Goal: Communication & Community: Share content

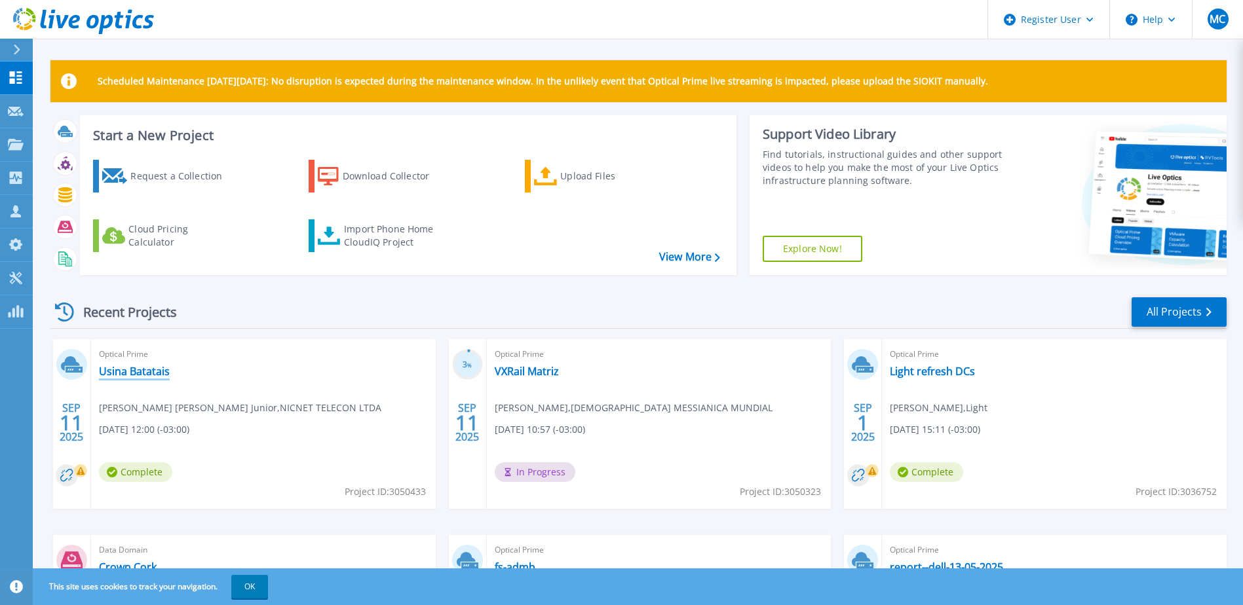
click at [144, 368] on link "Usina Batatais" at bounding box center [134, 371] width 71 height 13
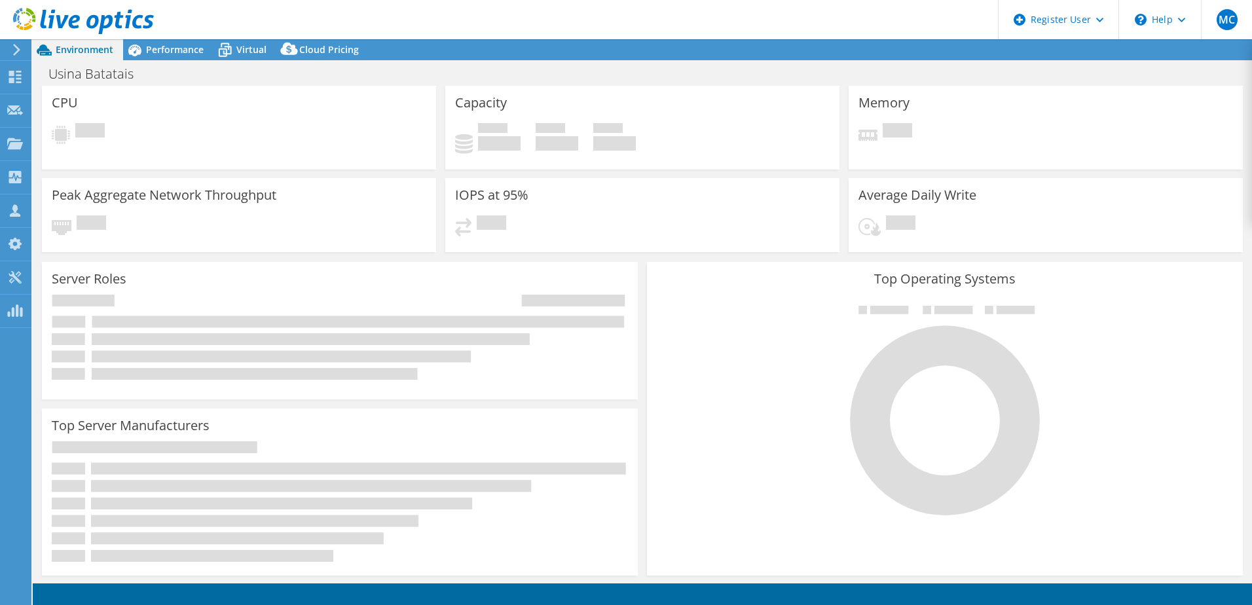
select select "USD"
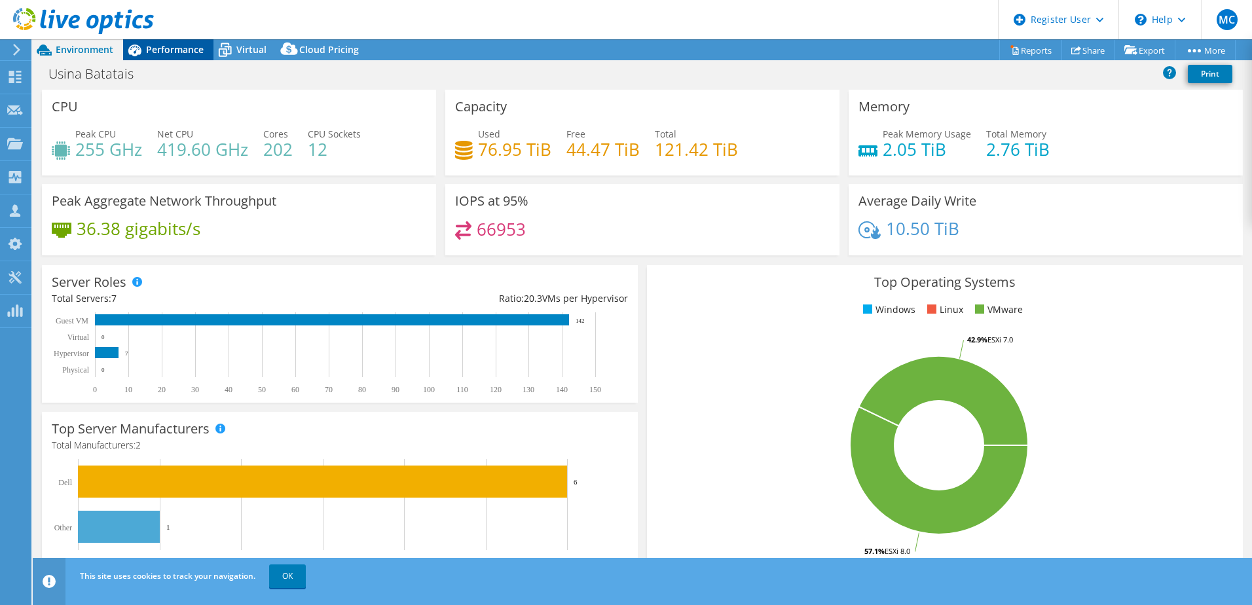
click at [183, 46] on span "Performance" at bounding box center [175, 49] width 58 height 12
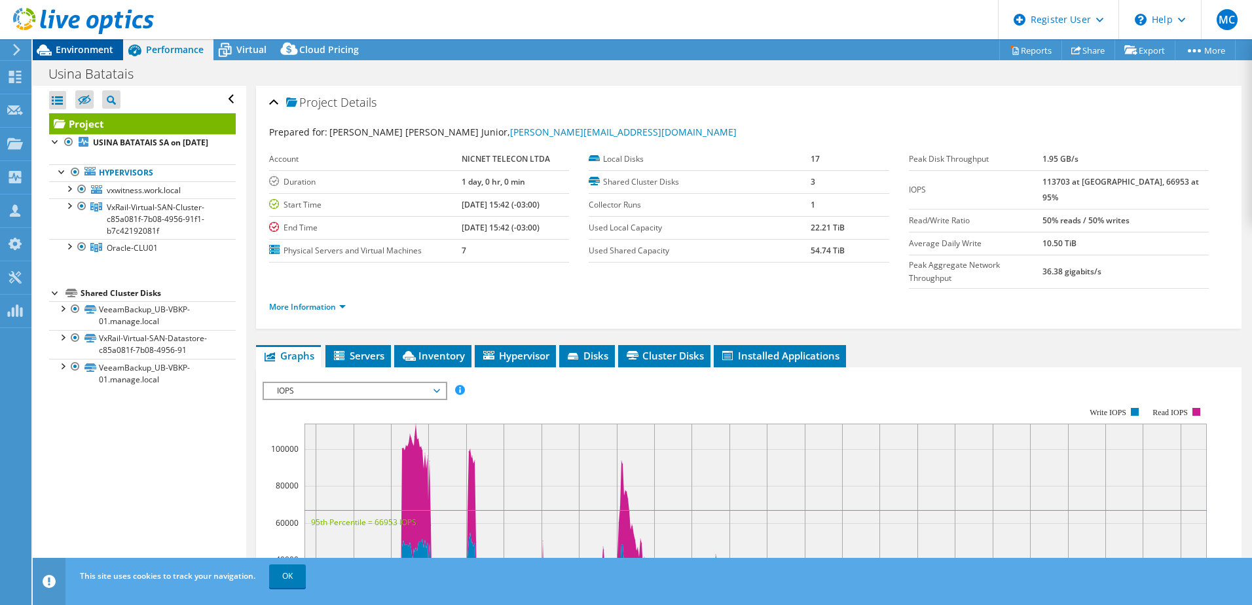
click at [84, 48] on span "Environment" at bounding box center [85, 49] width 58 height 12
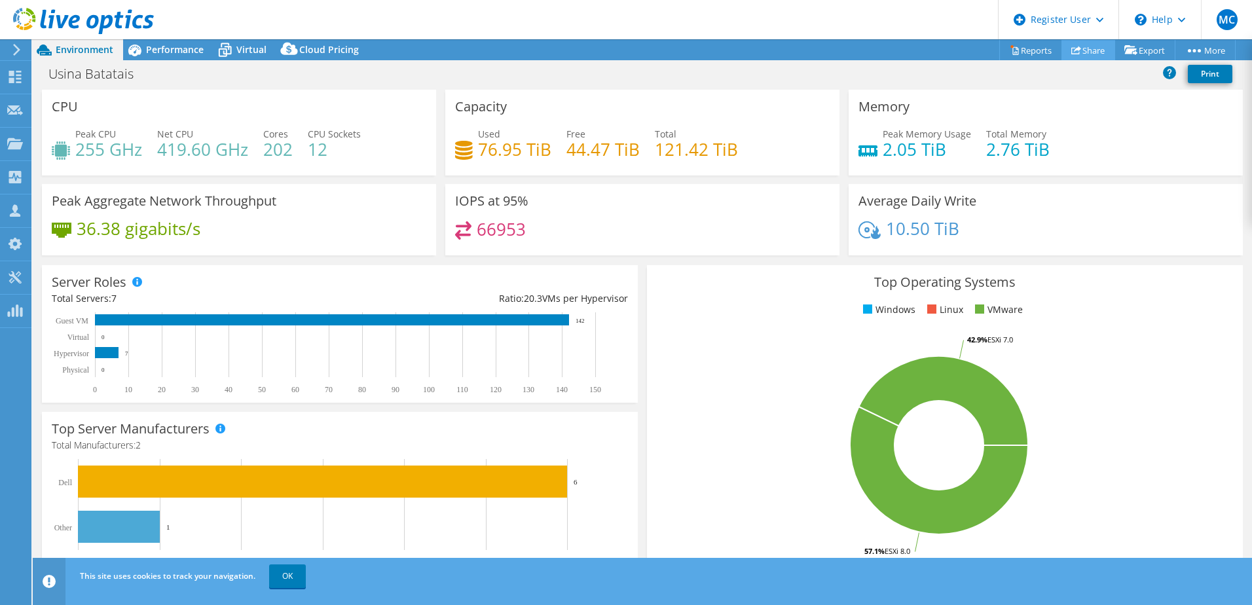
click at [1087, 46] on link "Share" at bounding box center [1089, 50] width 54 height 20
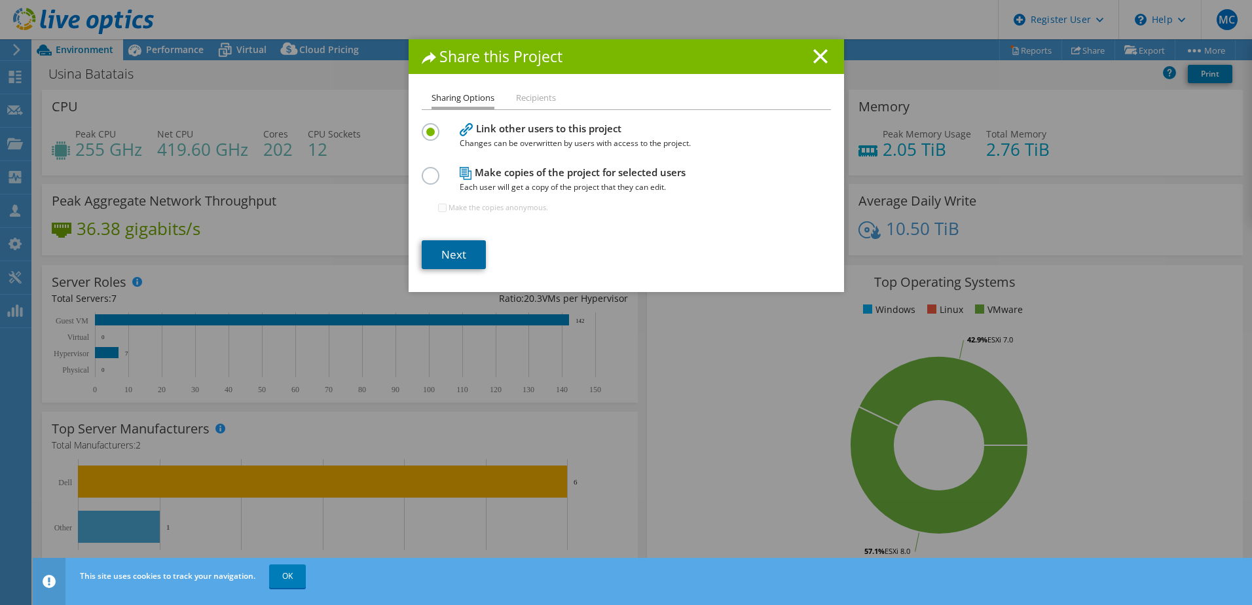
click at [451, 257] on link "Next" at bounding box center [454, 254] width 64 height 29
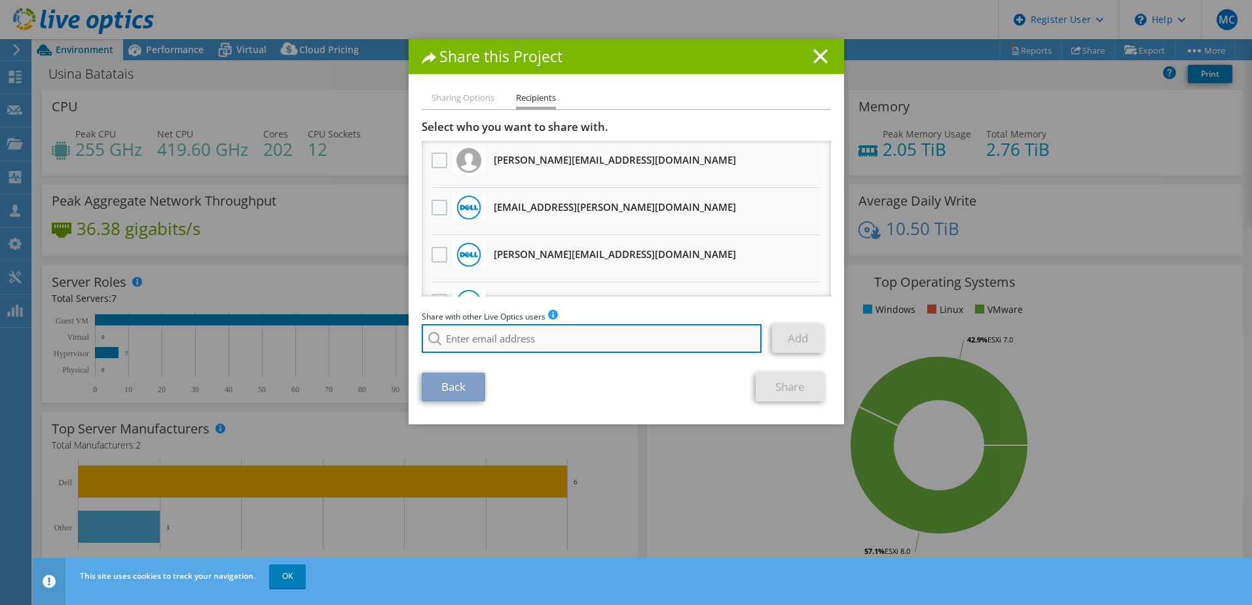
click at [511, 339] on input "search" at bounding box center [592, 338] width 341 height 29
type input "nava, raqu"
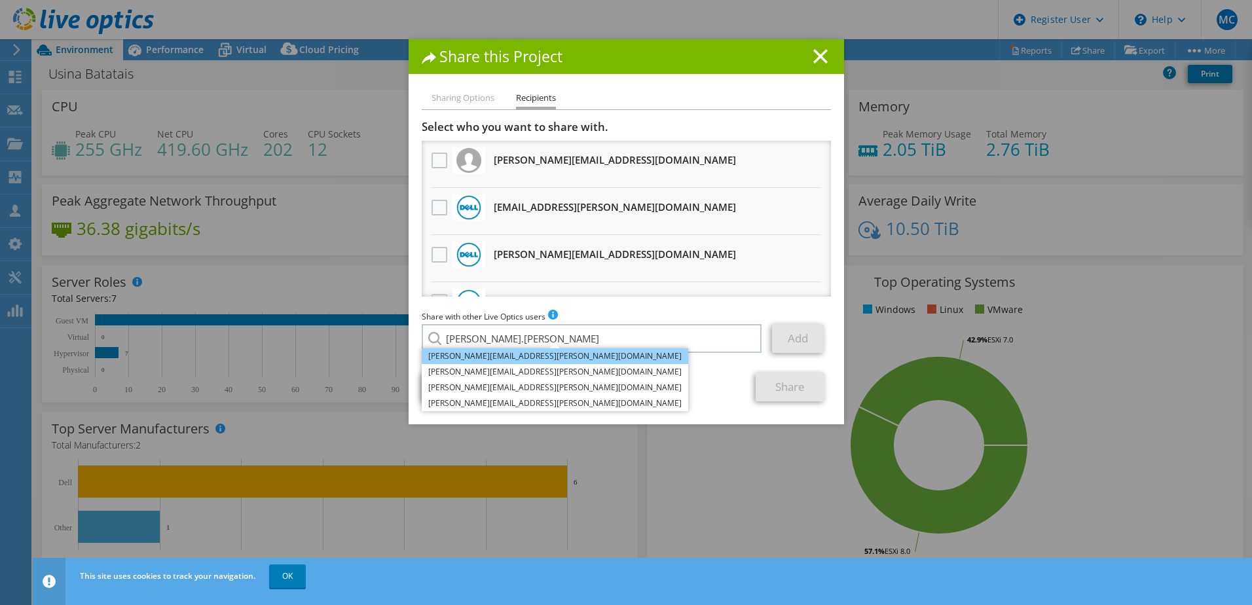
click at [494, 354] on li "Raquel.Nava@dell.com" at bounding box center [555, 356] width 267 height 16
type input "Raquel.Nava@dell.com"
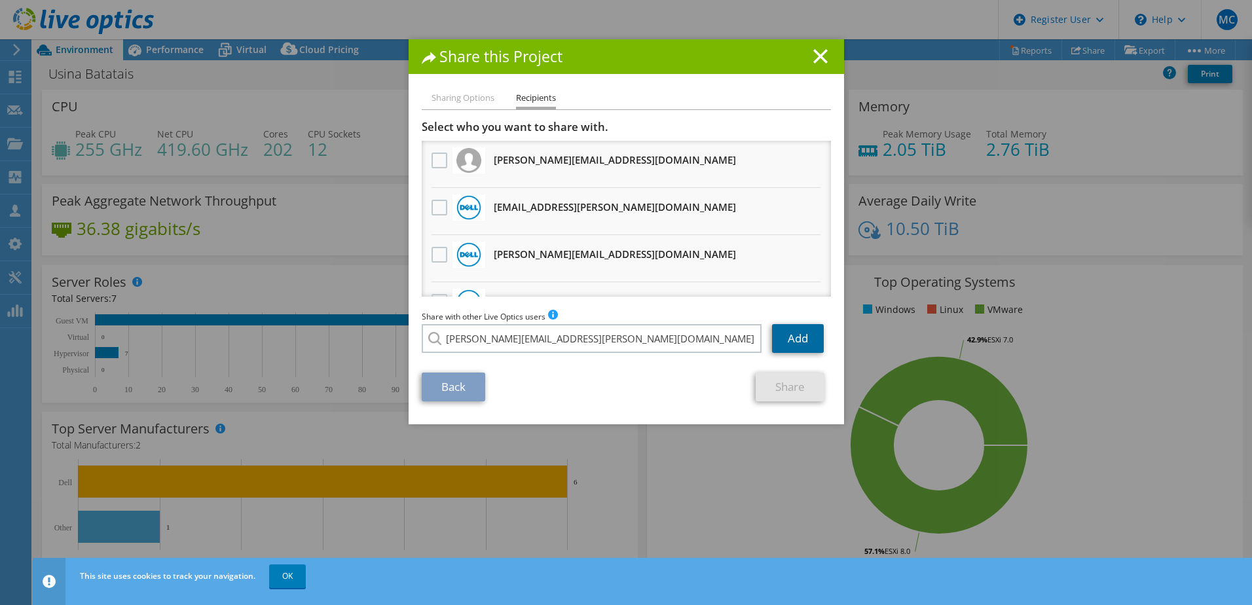
click at [791, 335] on link "Add" at bounding box center [798, 338] width 52 height 29
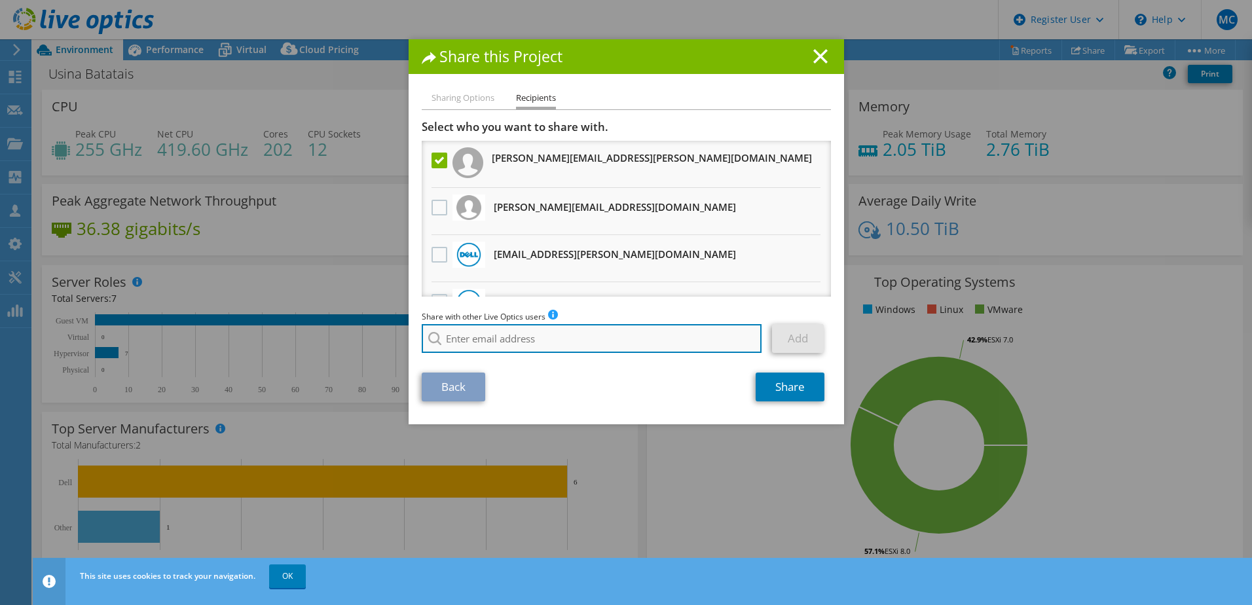
click at [582, 340] on input "search" at bounding box center [592, 338] width 341 height 29
click at [451, 356] on li "Sthefan.Dahmer@Dell.com" at bounding box center [524, 348] width 205 height 16
type input "Sthefan.Dahmer@Dell.com"
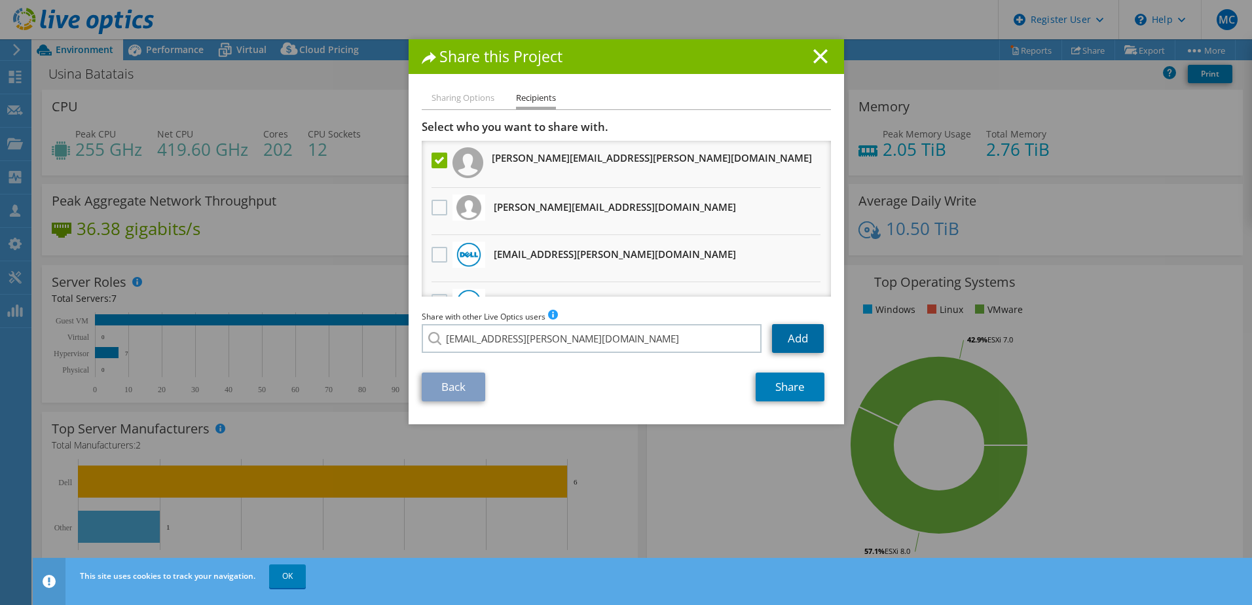
click at [789, 343] on link "Add" at bounding box center [798, 338] width 52 height 29
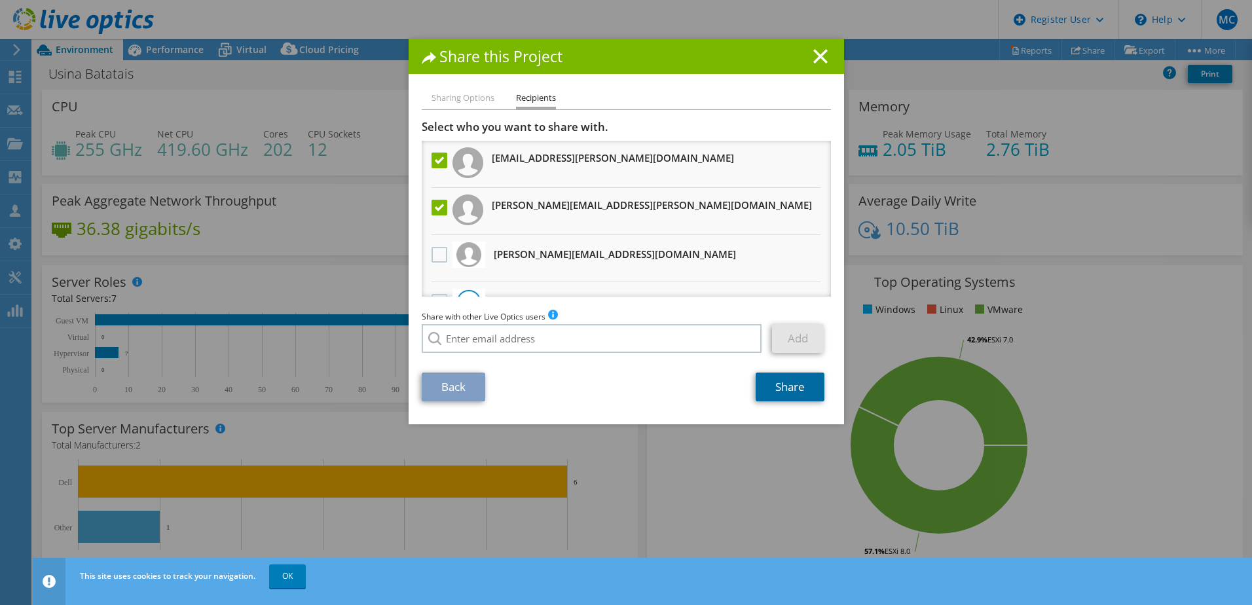
click at [787, 386] on link "Share" at bounding box center [790, 387] width 69 height 29
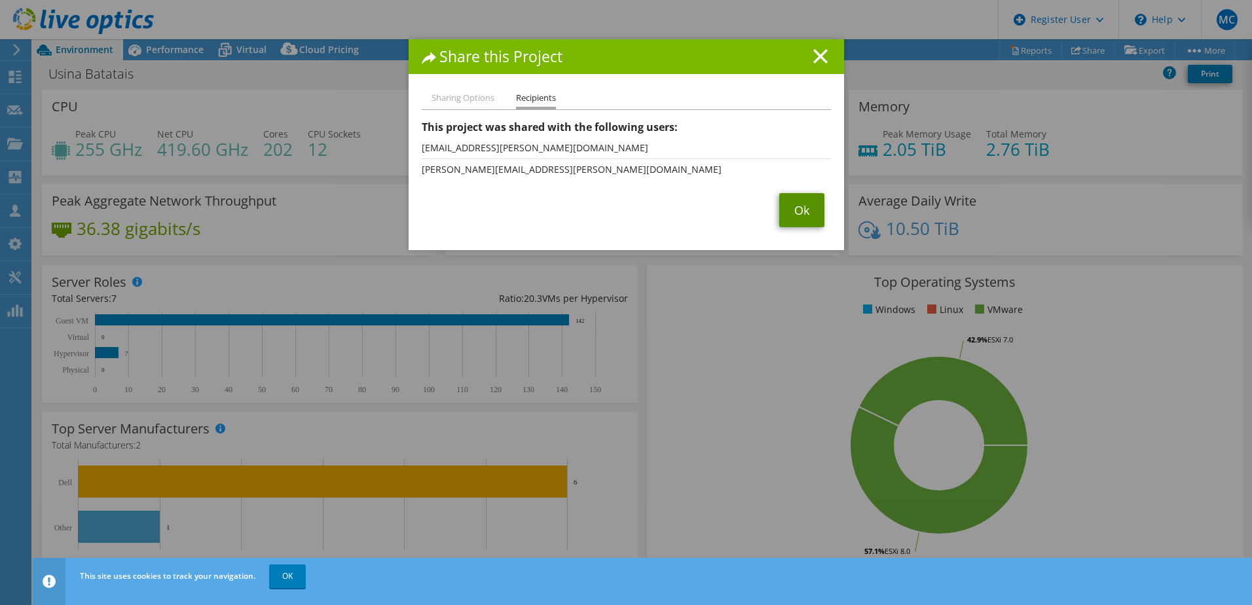
click at [793, 206] on link "Ok" at bounding box center [801, 210] width 45 height 34
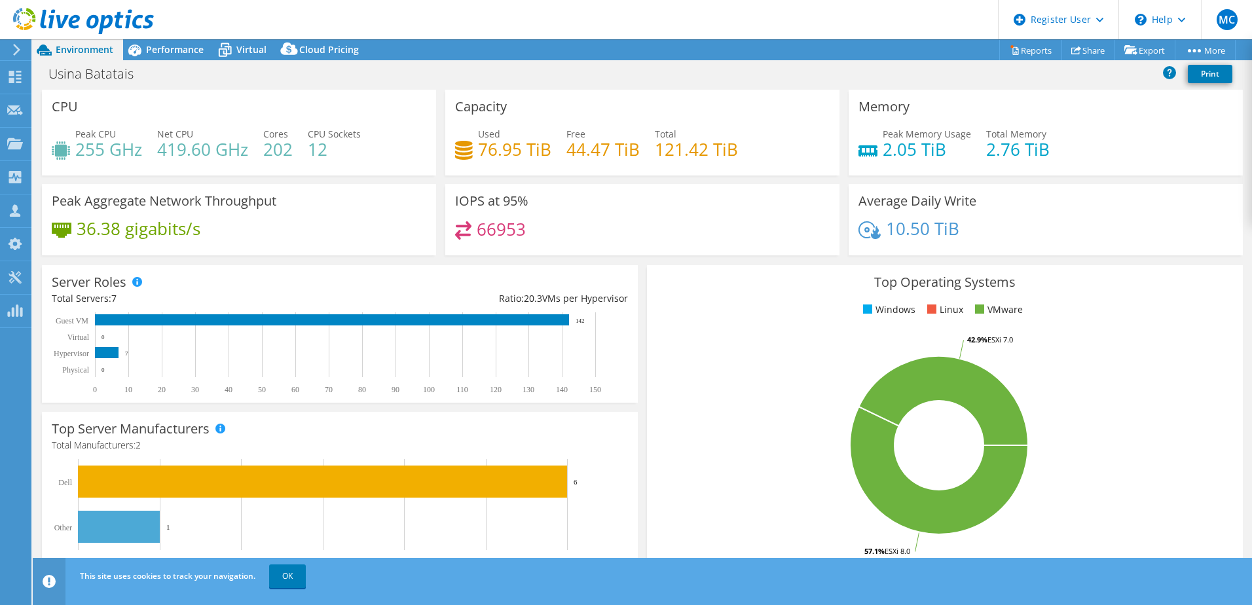
click at [16, 75] on icon at bounding box center [15, 77] width 16 height 12
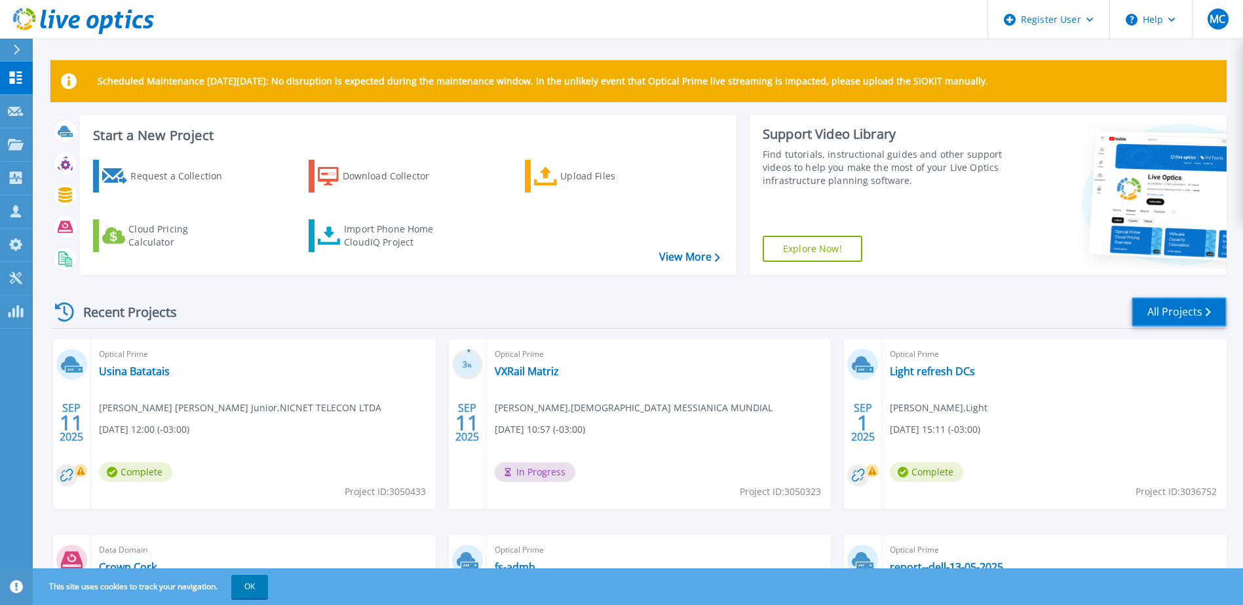
click at [1188, 313] on link "All Projects" at bounding box center [1178, 311] width 95 height 29
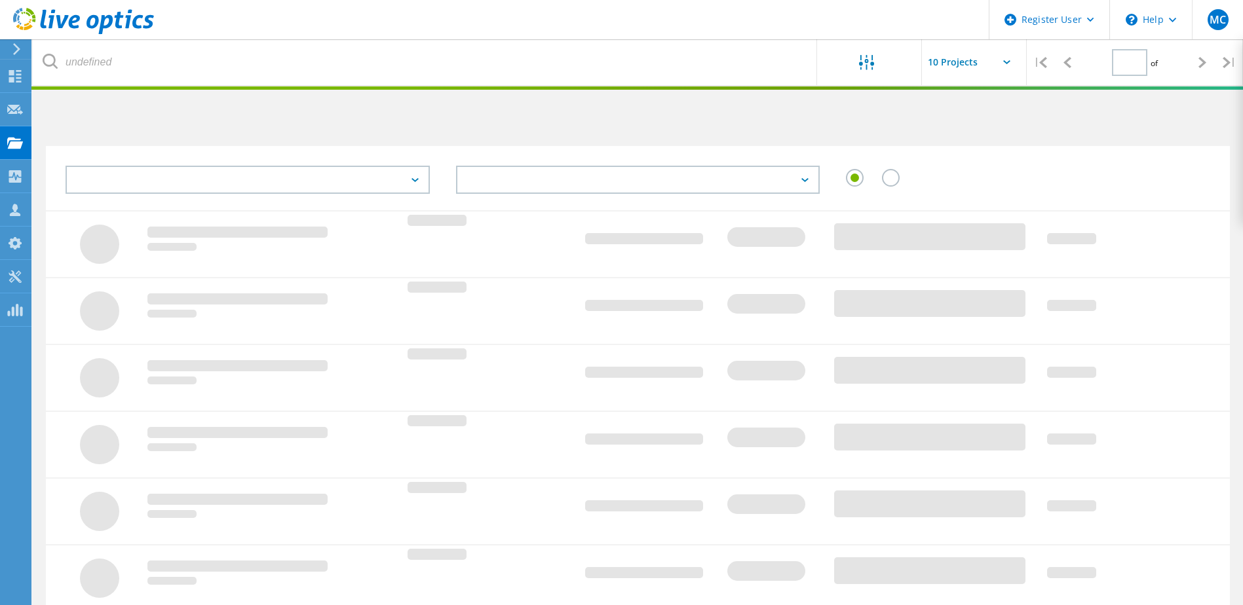
type input "1"
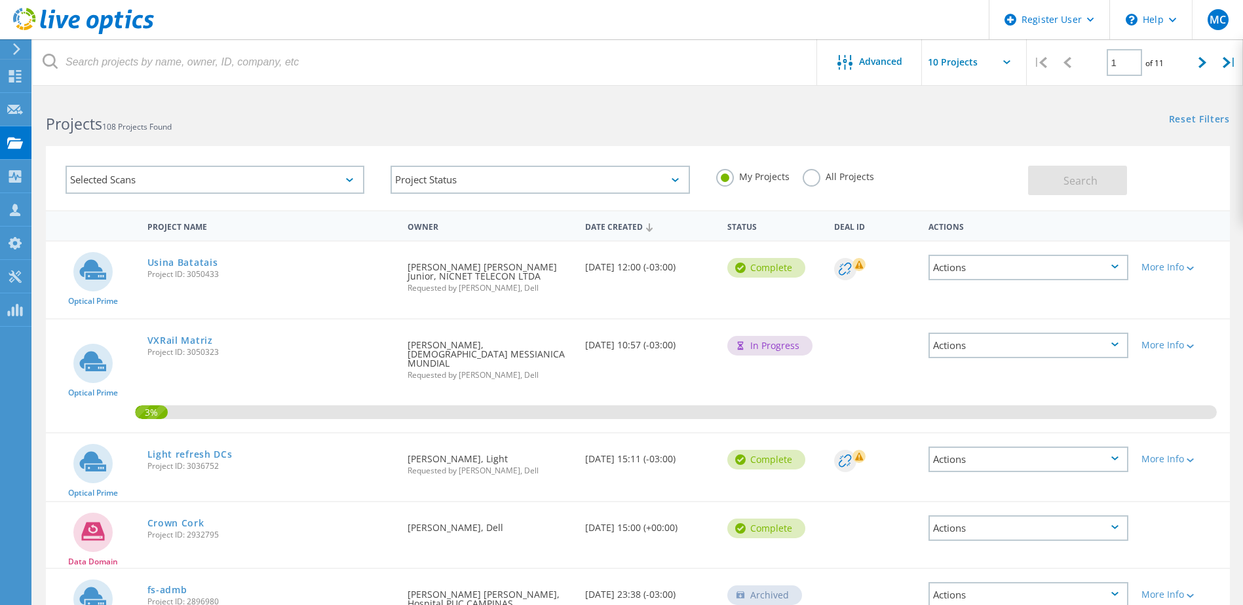
click at [813, 181] on label "All Projects" at bounding box center [837, 175] width 71 height 12
click at [0, 0] on input "All Projects" at bounding box center [0, 0] width 0 height 0
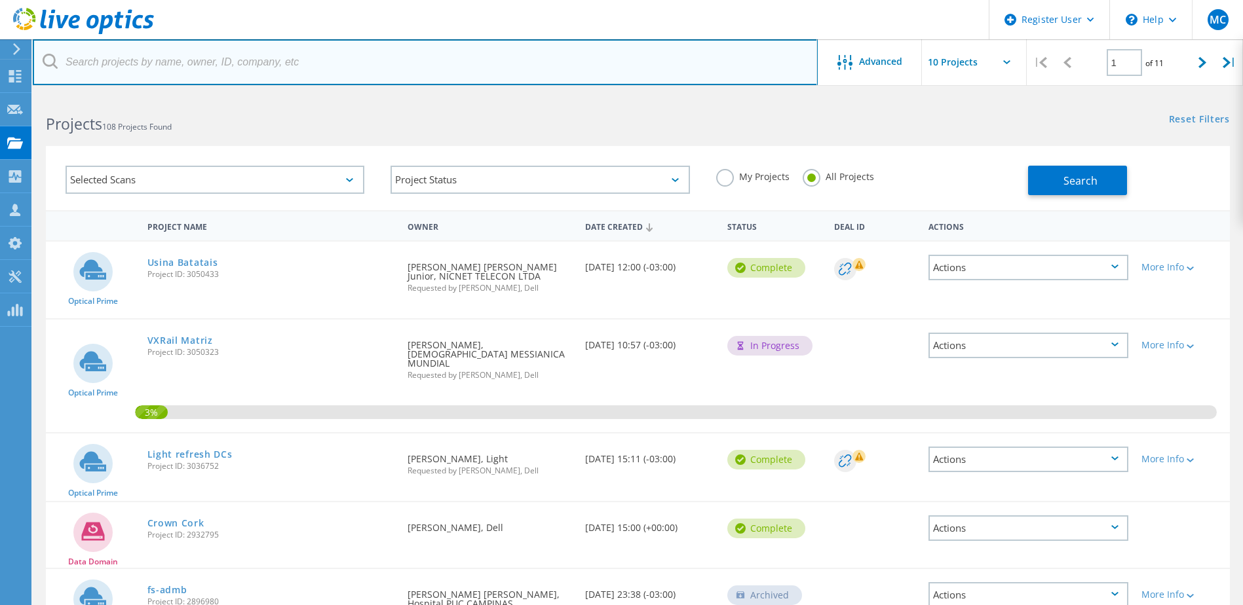
click at [141, 58] on input "text" at bounding box center [425, 62] width 785 height 46
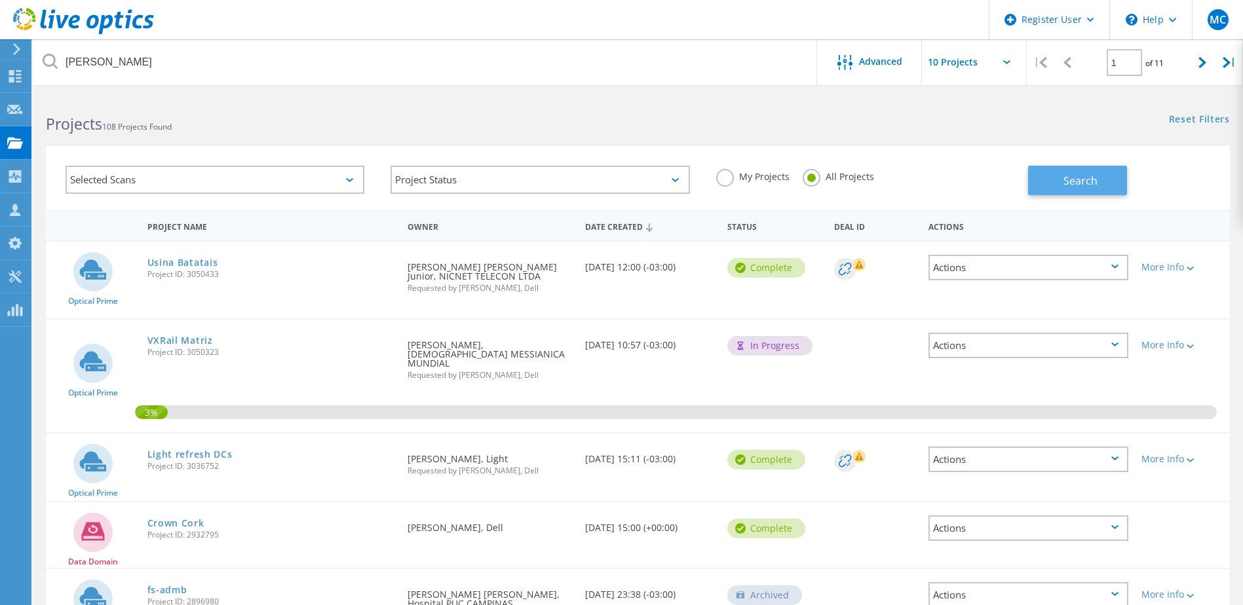
click at [1083, 175] on span "Search" at bounding box center [1080, 181] width 34 height 14
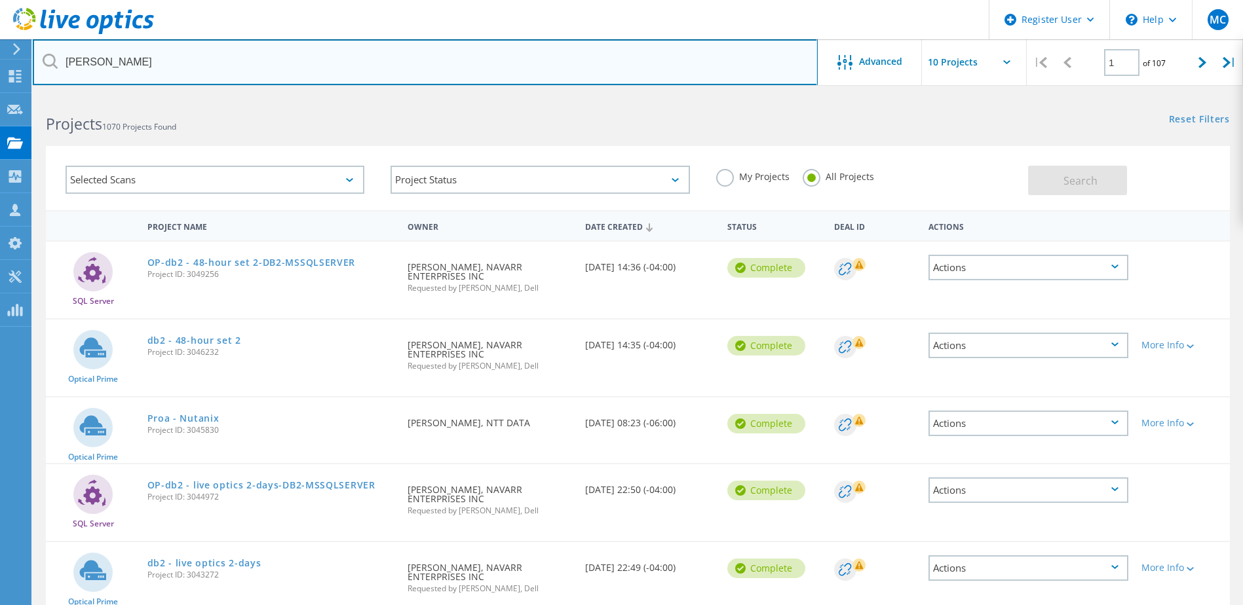
click at [183, 72] on input "nava" at bounding box center [425, 62] width 785 height 46
type input "n"
type input "yazaki"
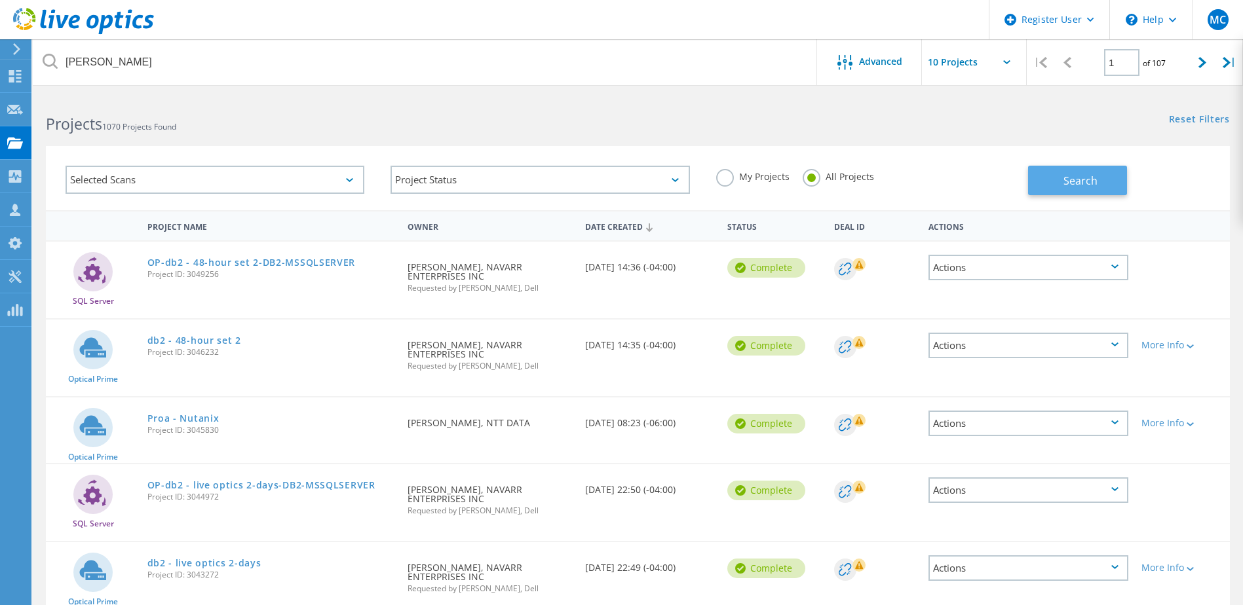
click at [1068, 183] on span "Search" at bounding box center [1080, 181] width 34 height 14
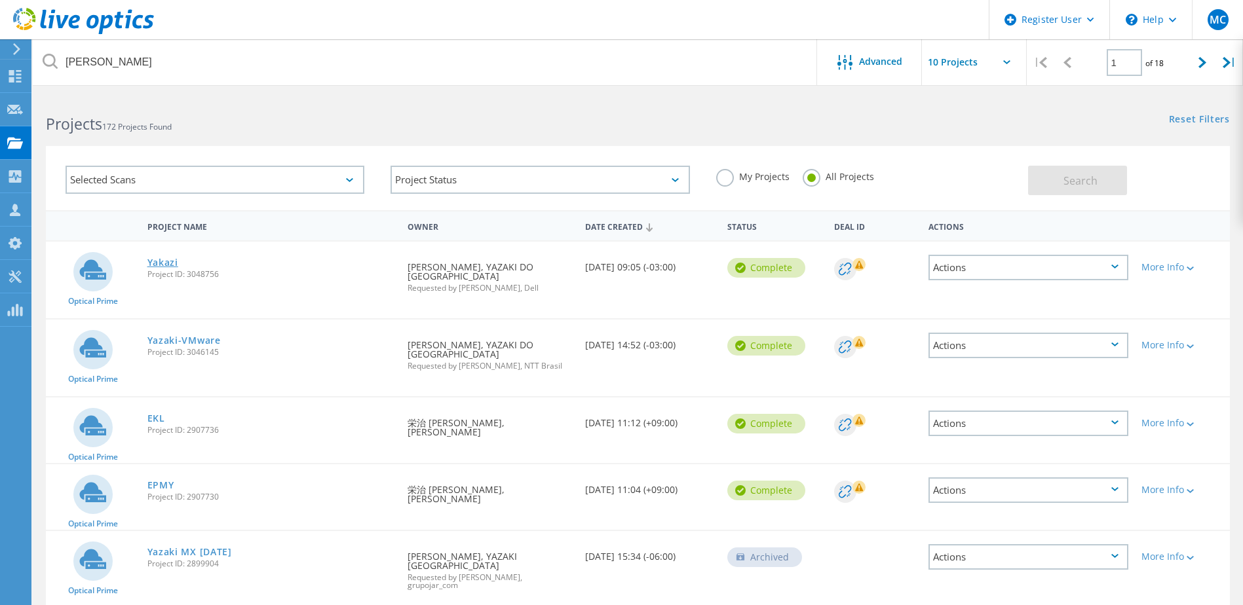
click at [162, 259] on link "Yakazi" at bounding box center [162, 262] width 31 height 9
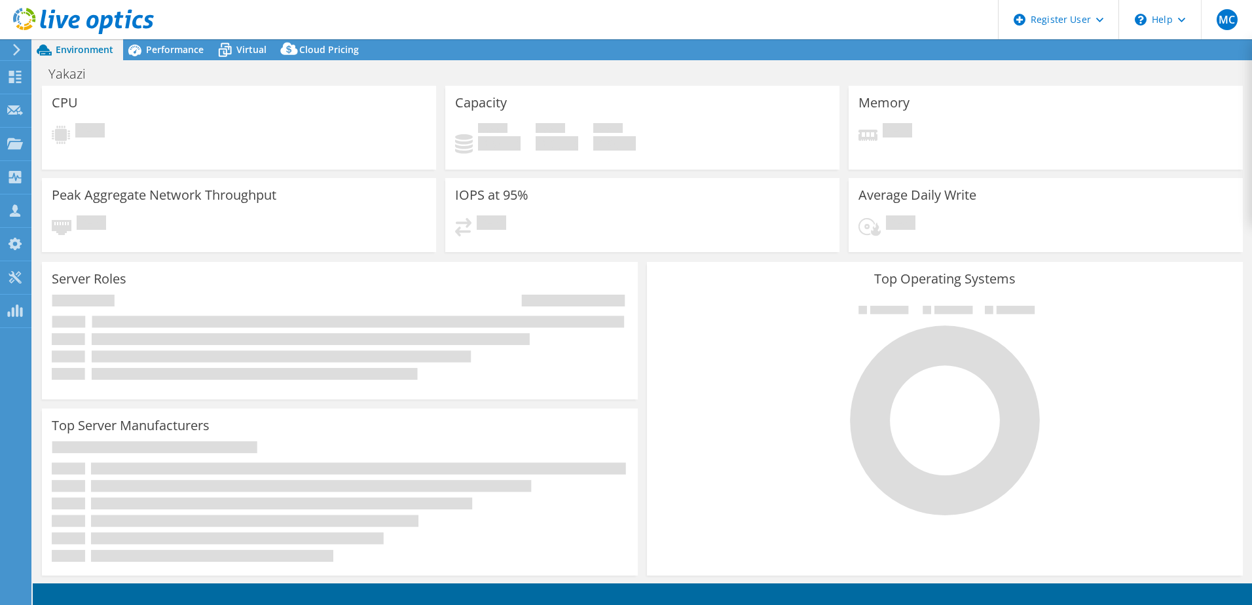
select select "USD"
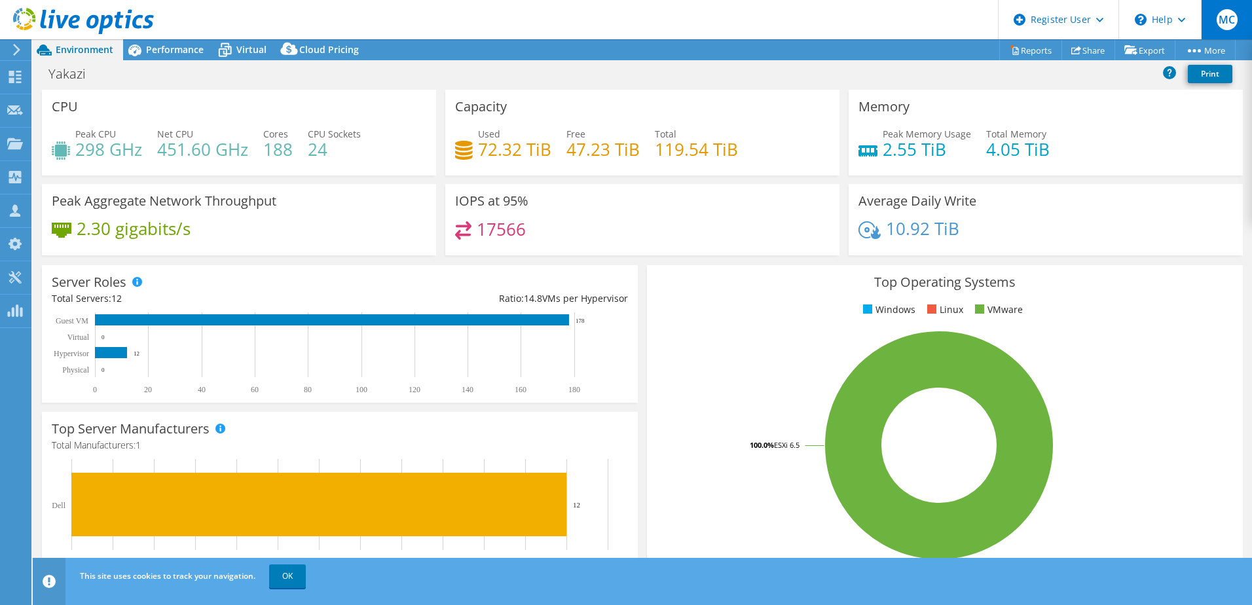
click at [1231, 20] on span "MC" at bounding box center [1227, 19] width 21 height 21
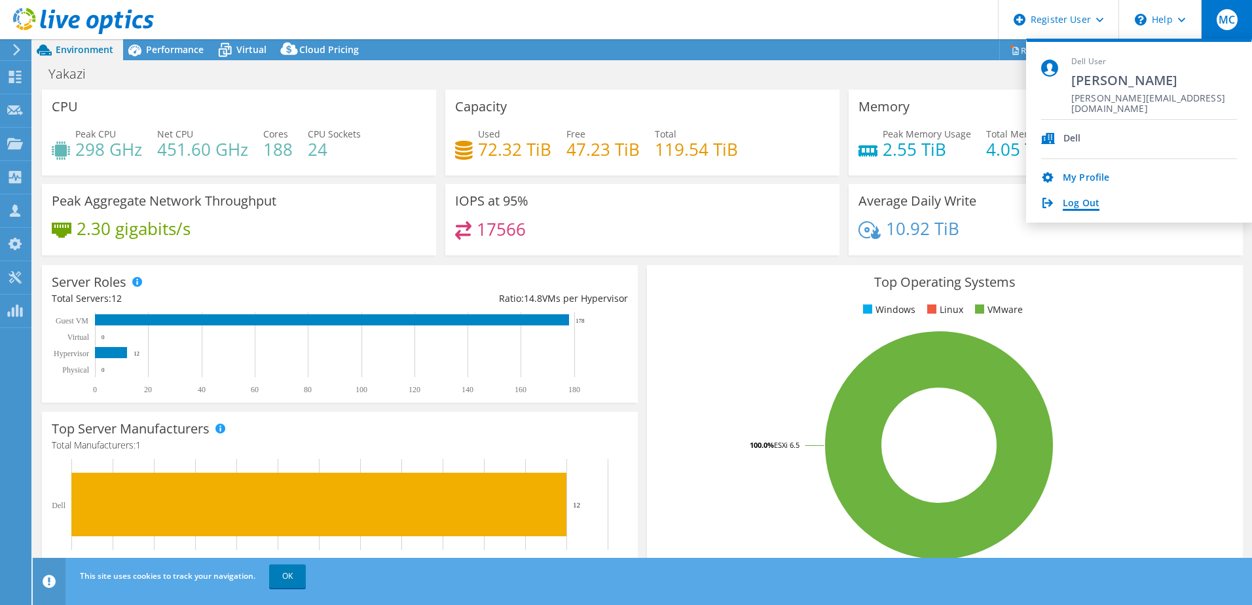
click at [1079, 204] on link "Log Out" at bounding box center [1081, 204] width 37 height 12
